Goal: Share content

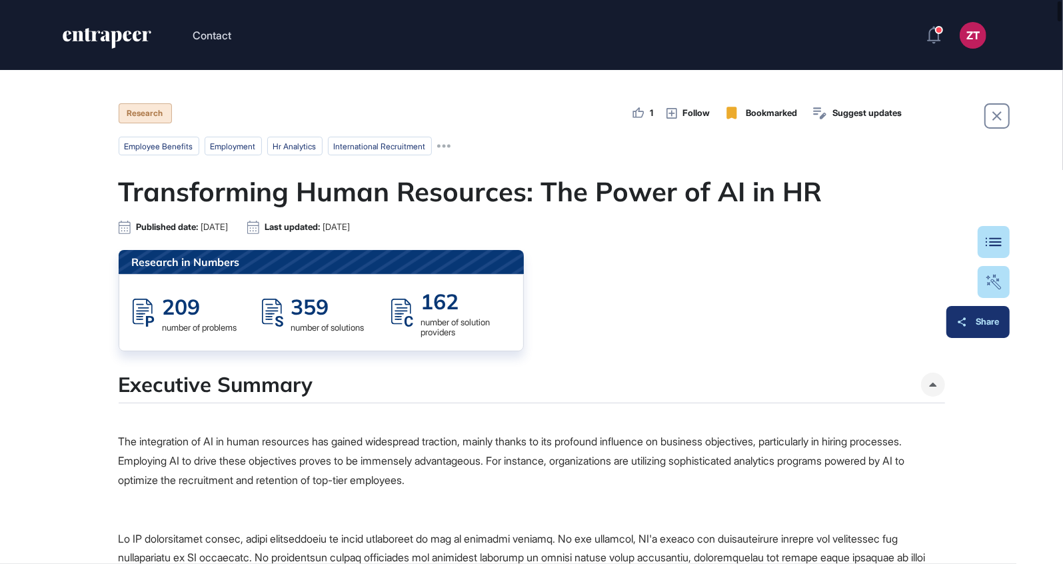
click at [996, 329] on button "Share" at bounding box center [978, 322] width 63 height 32
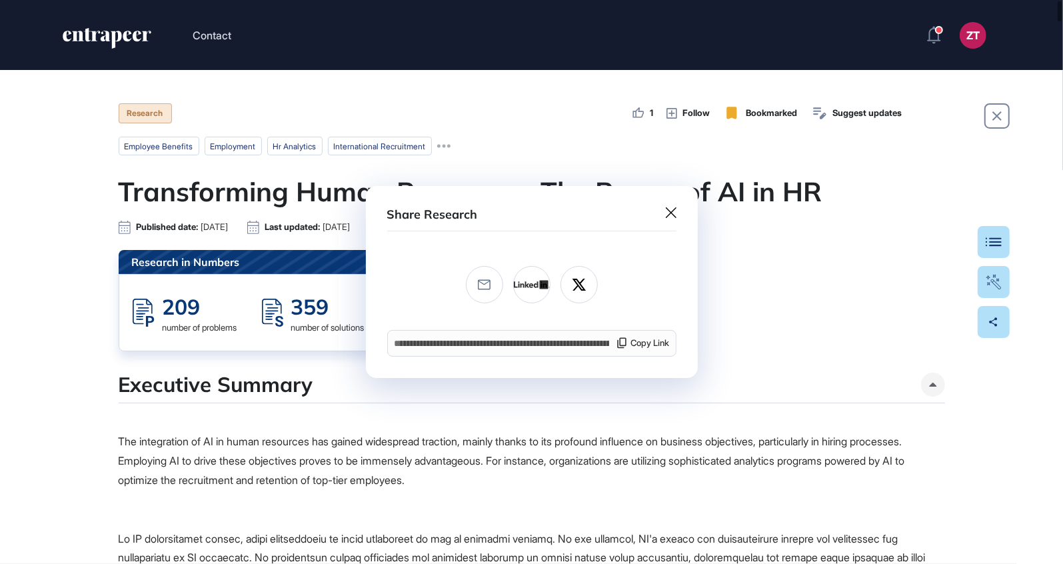
click at [666, 213] on icon at bounding box center [671, 212] width 11 height 11
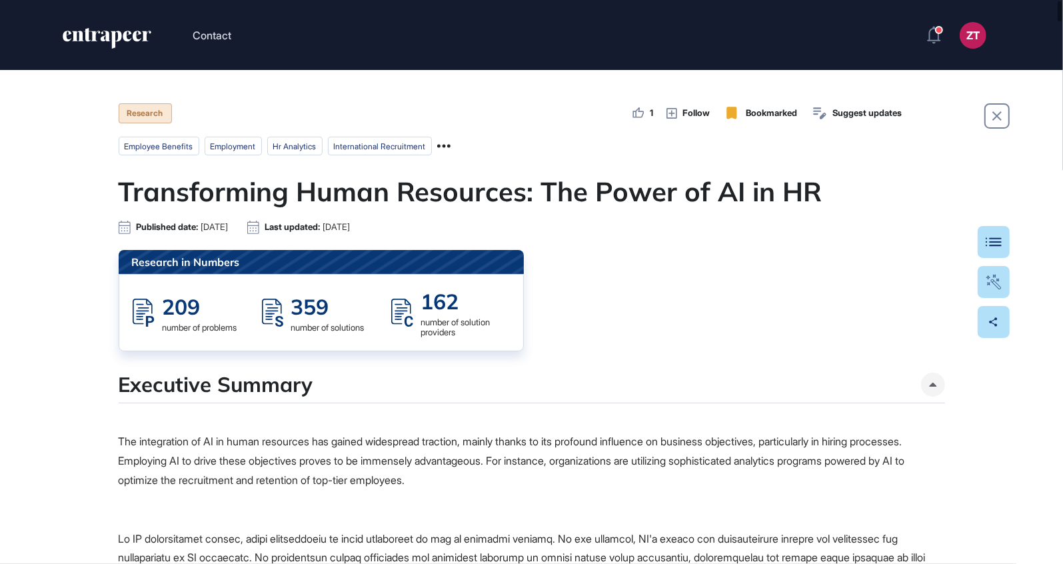
click at [451, 149] on icon at bounding box center [443, 145] width 13 height 13
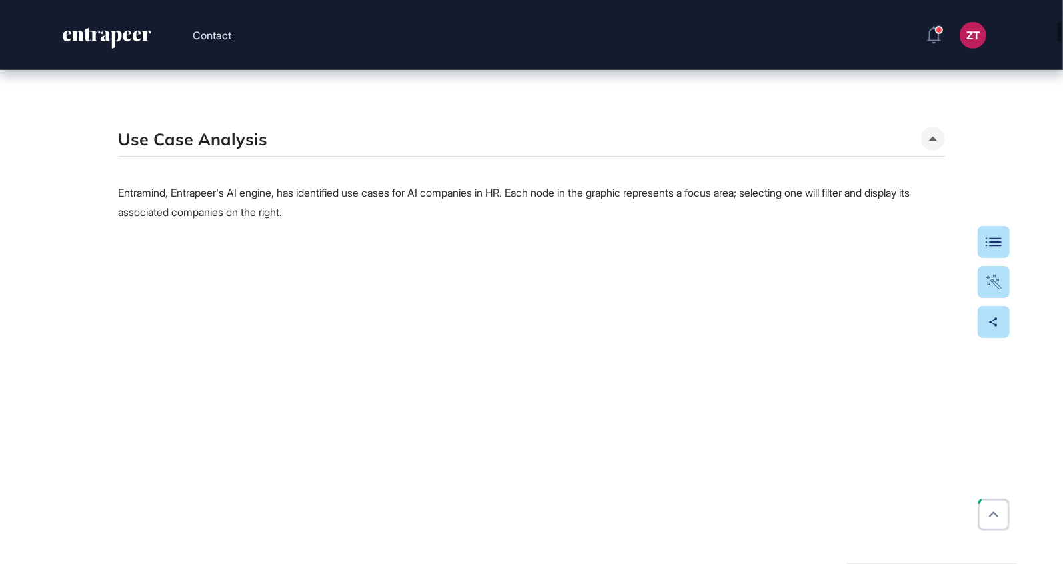
scroll to position [933, 0]
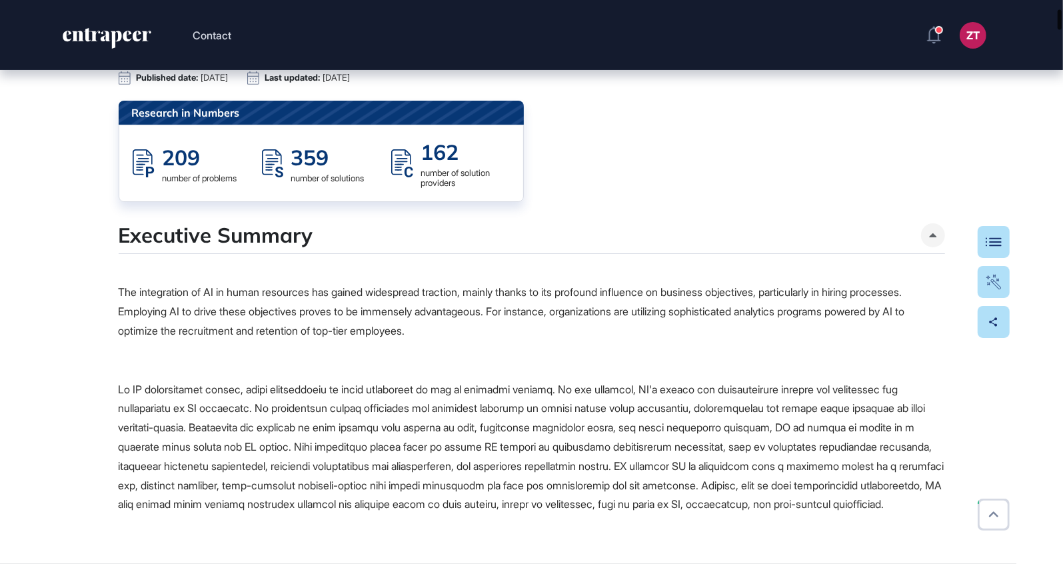
scroll to position [0, 0]
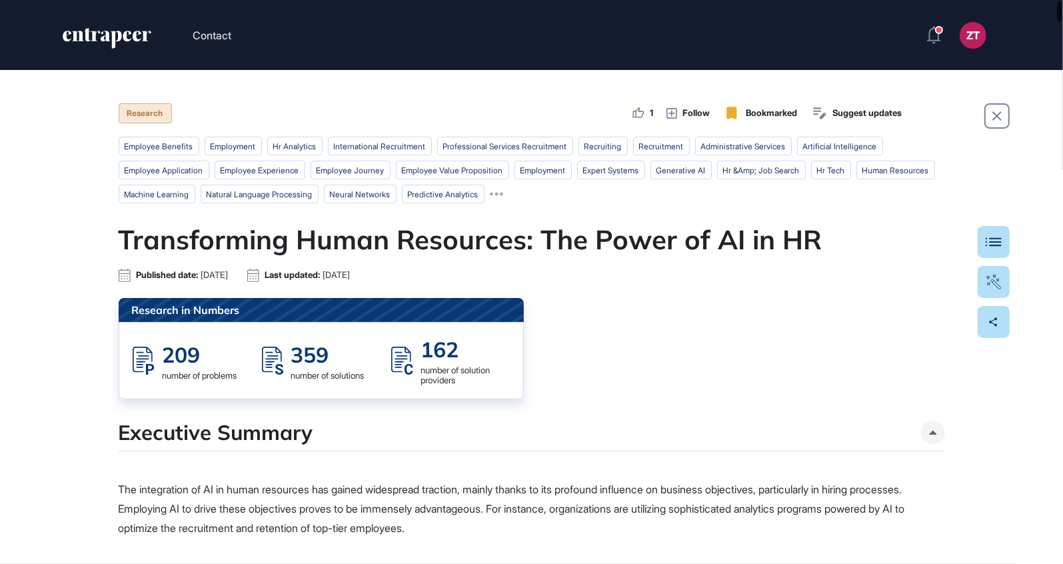
drag, startPoint x: 1058, startPoint y: 152, endPoint x: 1061, endPoint y: -7, distance: 158.7
click at [1061, 0] on html "Contact ZT Dashboard Profile My Content Request More Data Research 1 Follow Boo…" at bounding box center [531, 282] width 1063 height 564
click at [853, 111] on span "Suggest updates" at bounding box center [867, 113] width 69 height 13
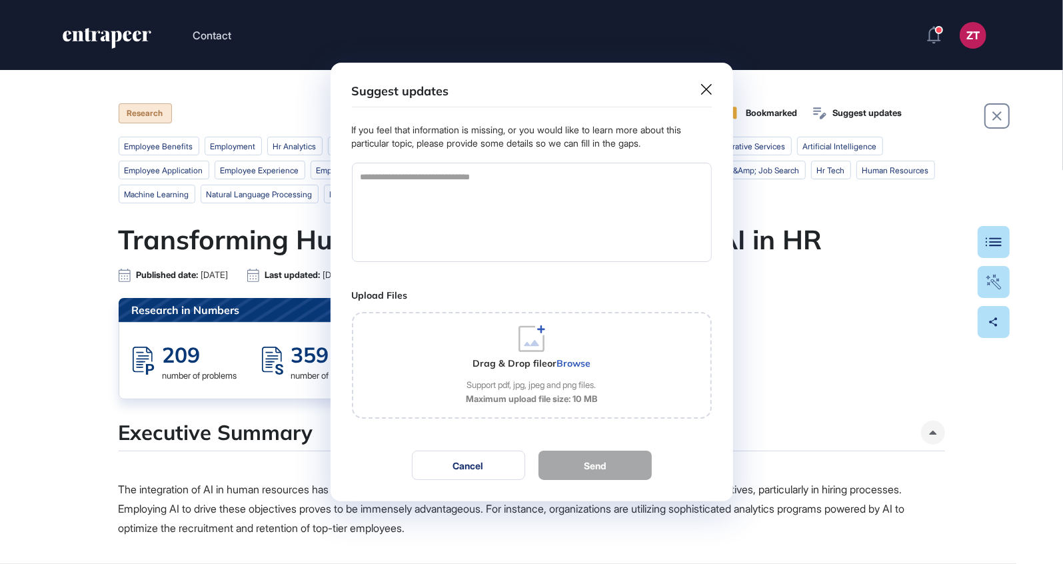
click at [703, 91] on icon at bounding box center [706, 89] width 11 height 11
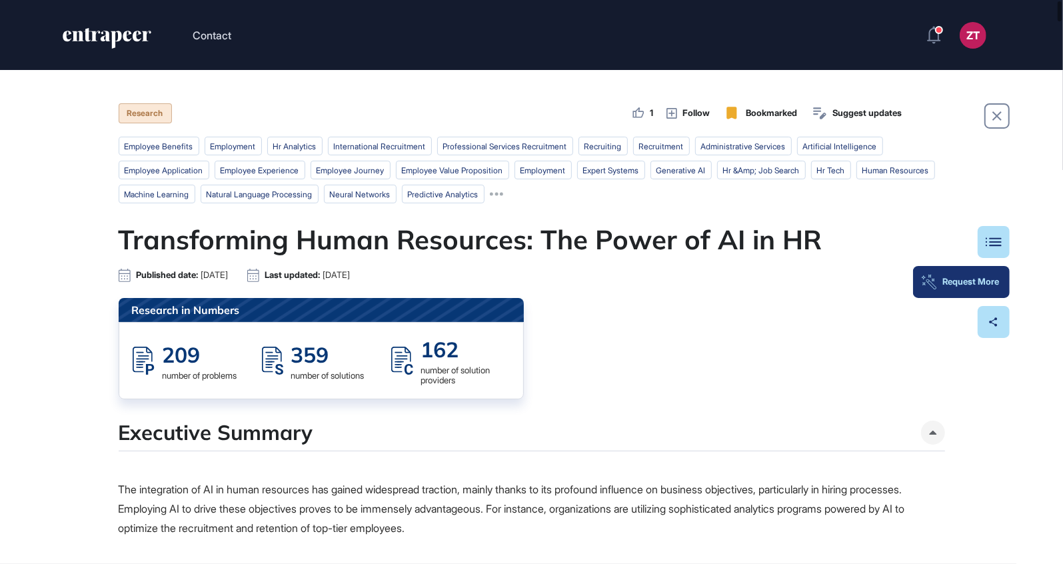
click at [991, 287] on div "Request More" at bounding box center [961, 282] width 75 height 11
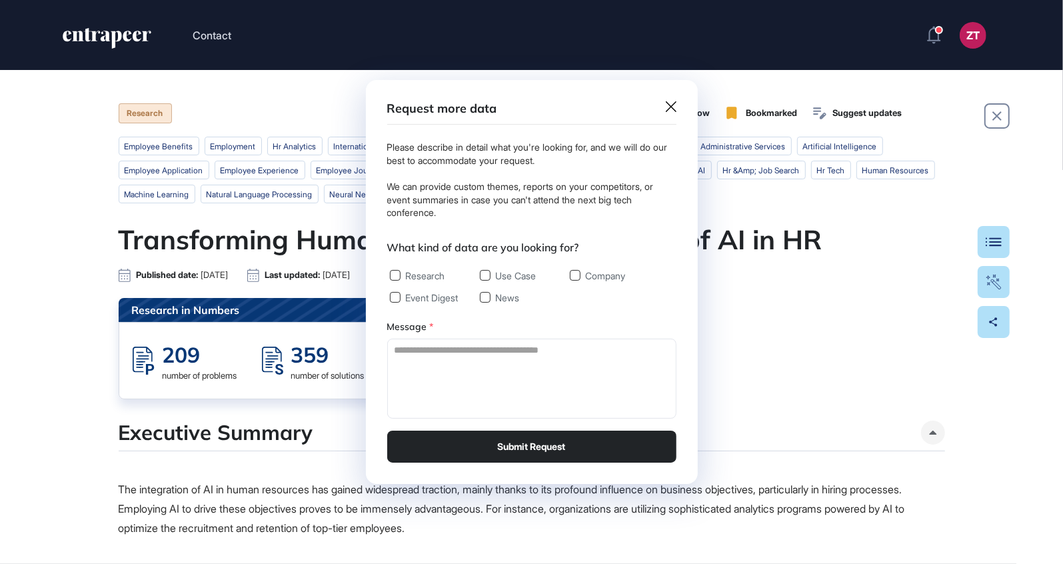
click at [669, 104] on icon at bounding box center [671, 106] width 11 height 11
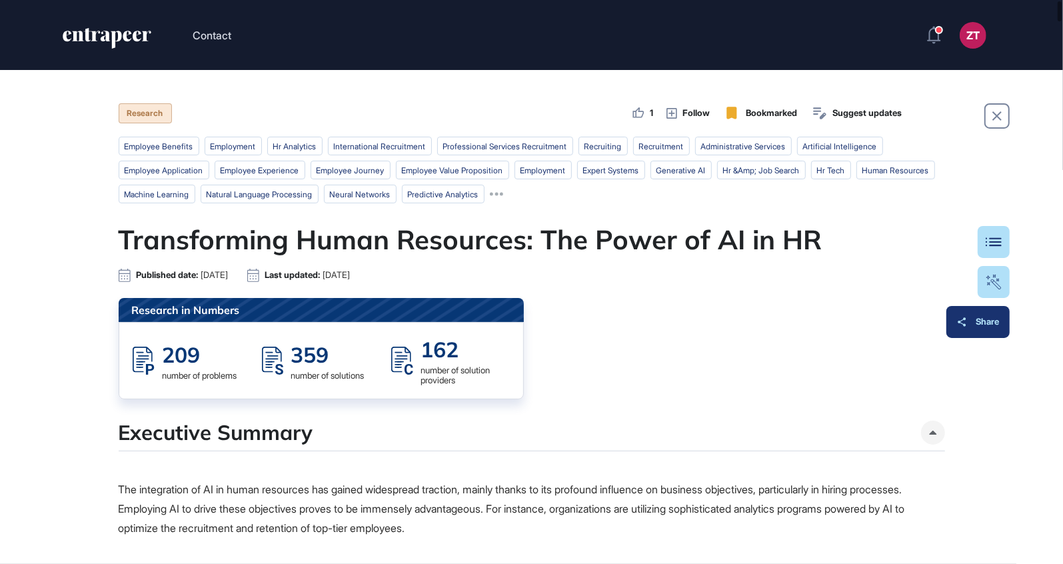
click at [996, 330] on button "Share" at bounding box center [978, 322] width 63 height 32
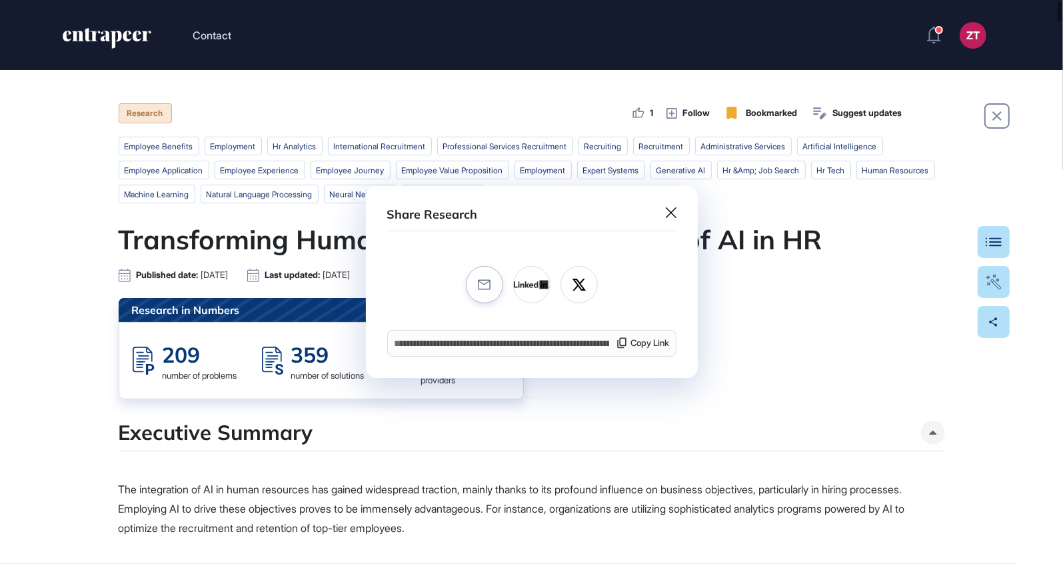
click at [489, 288] on icon at bounding box center [484, 284] width 13 height 11
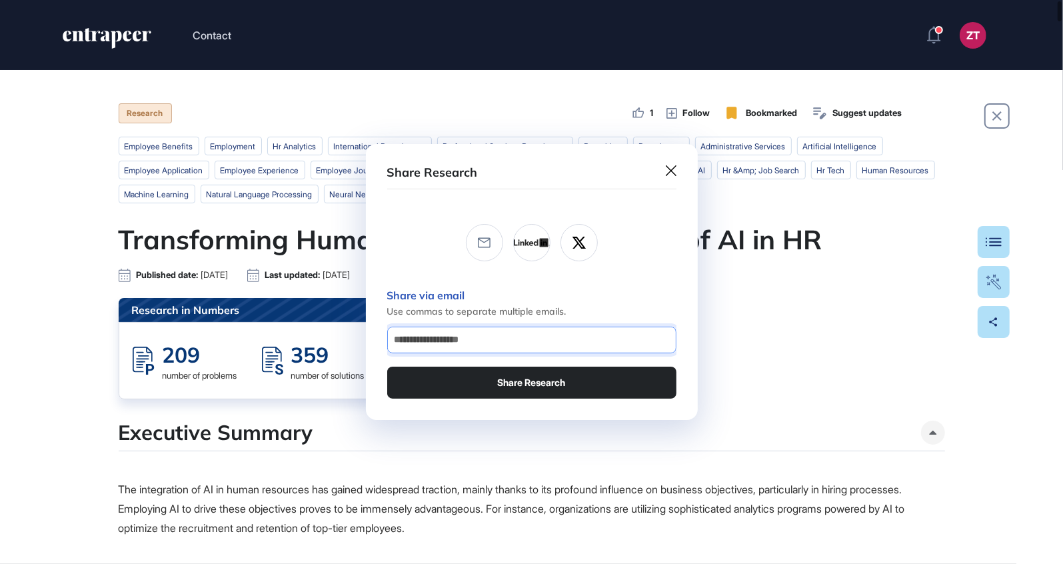
click at [491, 345] on input "email" at bounding box center [531, 340] width 277 height 15
type input "**********"
click at [539, 379] on button "Share Research" at bounding box center [531, 383] width 289 height 32
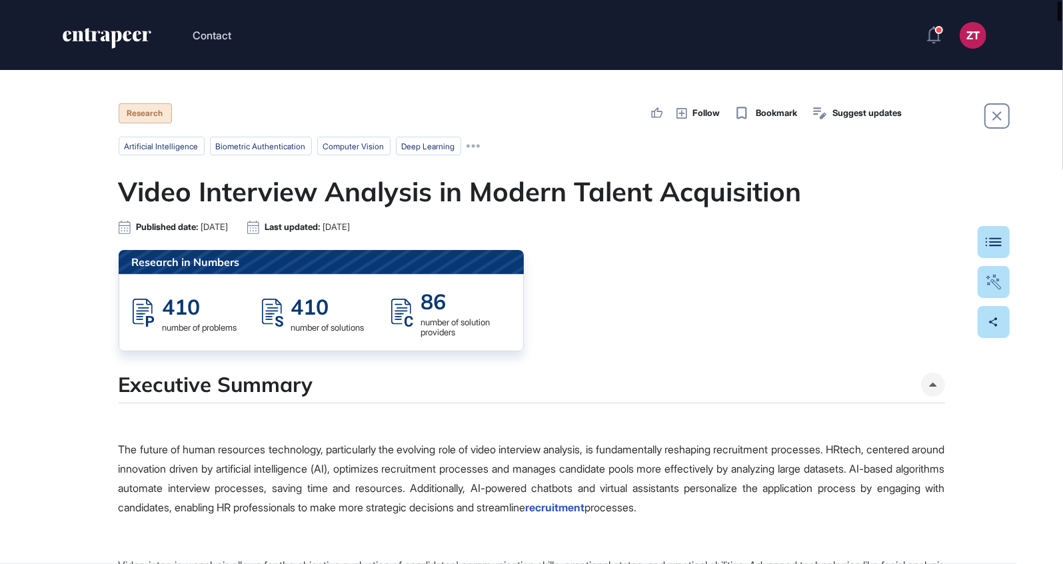
drag, startPoint x: 1061, startPoint y: 253, endPoint x: 1057, endPoint y: -15, distance: 268.1
click at [1057, 0] on html "Contact ZT Dashboard Profile My Content Request More Data Research Follow Bookm…" at bounding box center [531, 282] width 1063 height 564
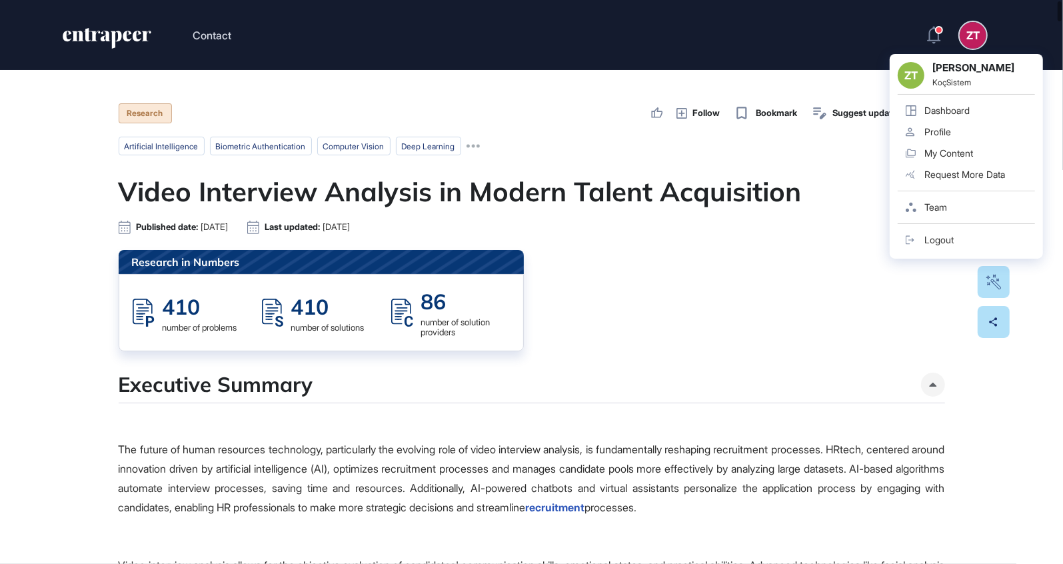
click at [825, 274] on div "Research in Numbers 410 number of problems 410 number of solutions 86 number of…" at bounding box center [532, 300] width 827 height 101
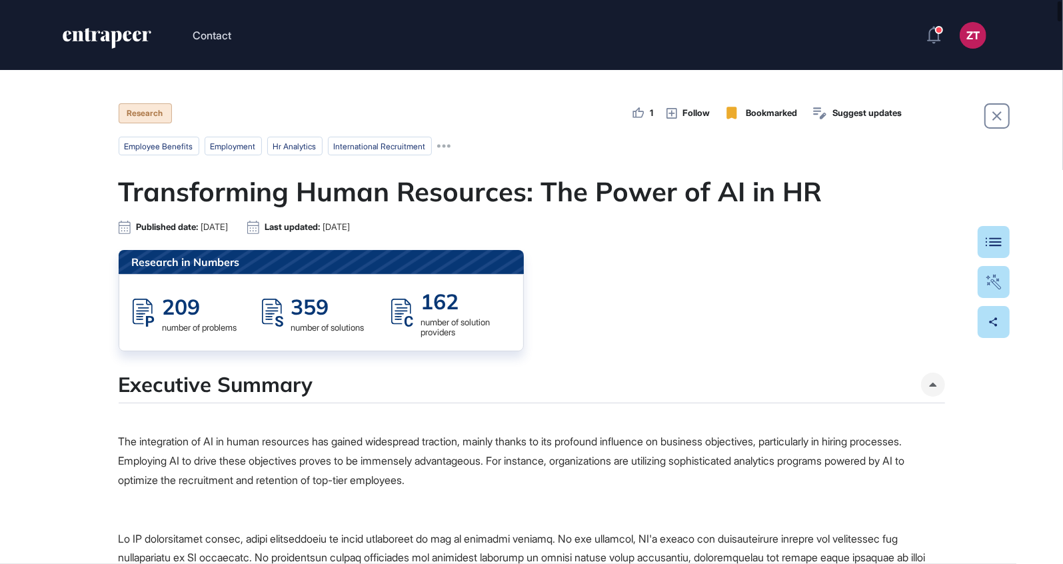
drag, startPoint x: 765, startPoint y: 367, endPoint x: 657, endPoint y: 345, distance: 110.2
click at [657, 345] on div "Research in Numbers 209 number of problems 359 number of solutions 162 number o…" at bounding box center [532, 300] width 827 height 101
click at [633, 115] on icon at bounding box center [638, 113] width 13 height 13
click at [687, 115] on span "Follow" at bounding box center [696, 113] width 27 height 13
